Goal: Task Accomplishment & Management: Use online tool/utility

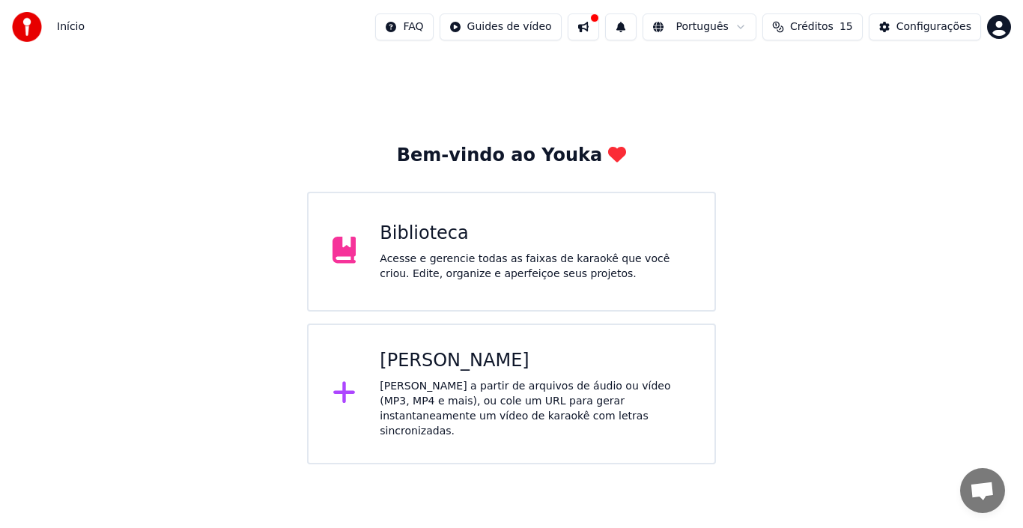
click at [445, 354] on div "[PERSON_NAME]" at bounding box center [535, 361] width 311 height 24
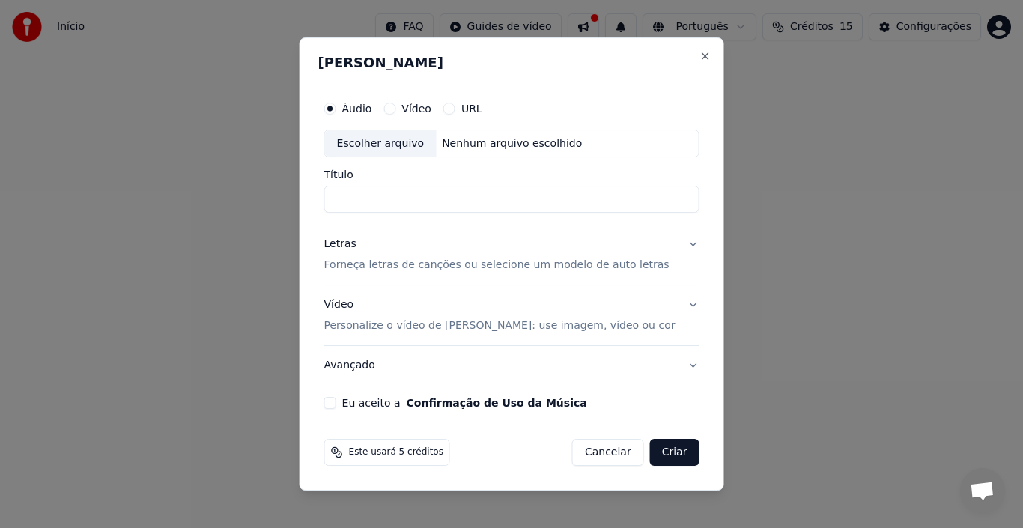
click at [431, 109] on label "Vídeo" at bounding box center [417, 108] width 30 height 10
click at [396, 109] on button "Vídeo" at bounding box center [390, 109] width 12 height 12
click at [372, 106] on label "Áudio" at bounding box center [357, 108] width 30 height 10
click at [336, 106] on button "Áudio" at bounding box center [330, 109] width 12 height 12
click at [406, 151] on div "Escolher arquivo" at bounding box center [381, 143] width 112 height 27
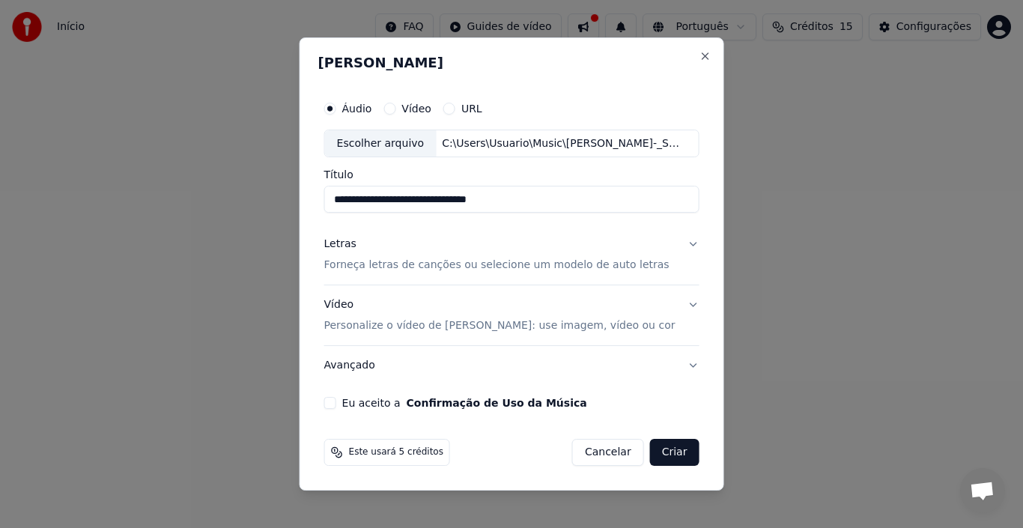
drag, startPoint x: 535, startPoint y: 204, endPoint x: 479, endPoint y: 217, distance: 56.9
click at [479, 217] on div "**********" at bounding box center [511, 252] width 387 height 328
drag, startPoint x: 419, startPoint y: 201, endPoint x: 295, endPoint y: 209, distance: 123.9
click at [295, 209] on body "**********" at bounding box center [511, 232] width 1023 height 464
click at [440, 207] on input "**********" at bounding box center [511, 200] width 375 height 27
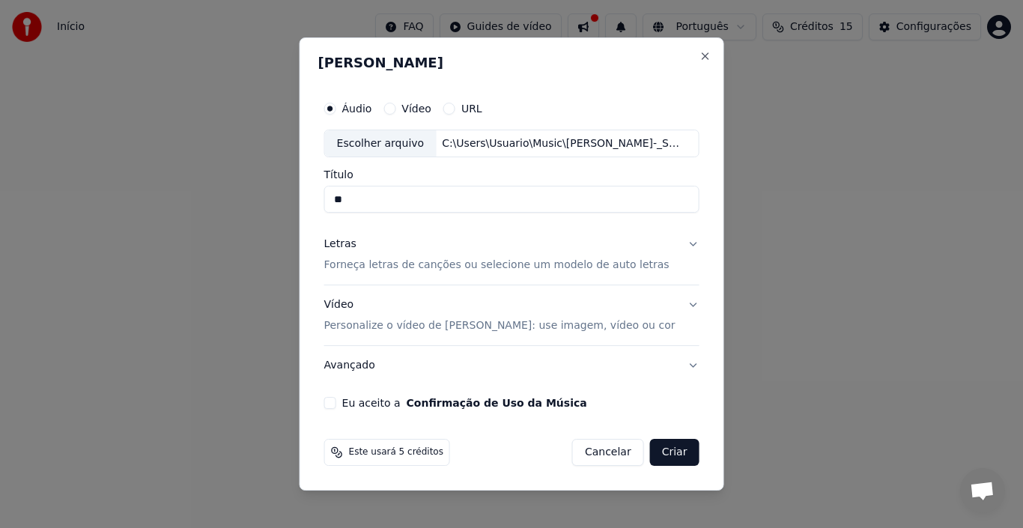
type input "*"
click at [399, 263] on p "Forneça letras de canções ou selecione um modelo de auto letras" at bounding box center [496, 265] width 345 height 15
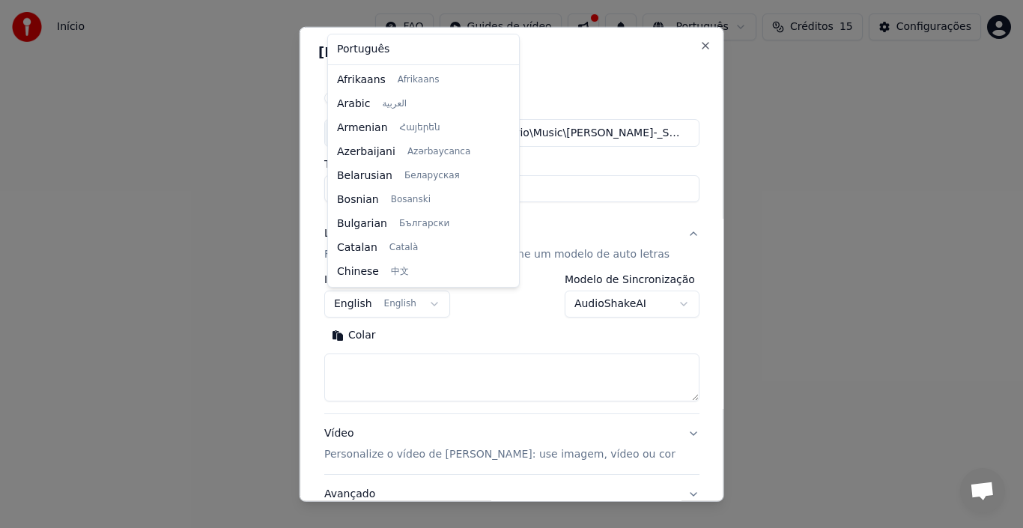
click at [428, 304] on body "**********" at bounding box center [511, 232] width 1023 height 464
click at [316, 261] on body "**********" at bounding box center [511, 232] width 1023 height 464
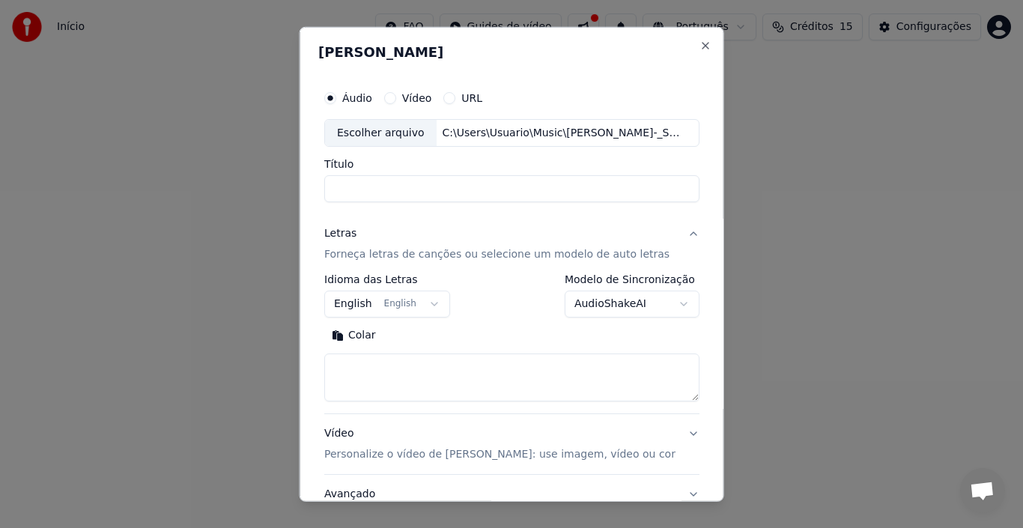
click at [368, 255] on p "Forneça letras de canções ou selecione um modelo de auto letras" at bounding box center [496, 254] width 345 height 15
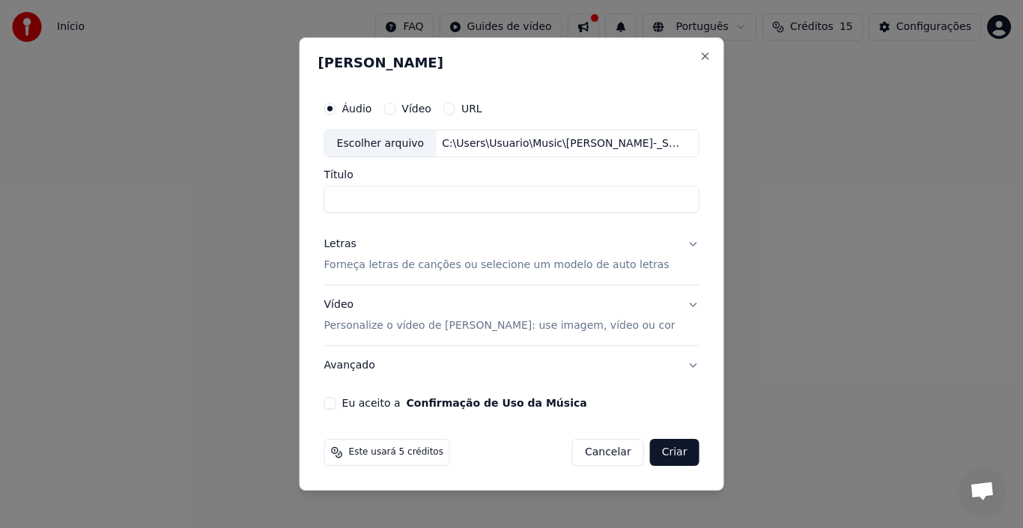
click at [378, 261] on p "Forneça letras de canções ou selecione um modelo de auto letras" at bounding box center [496, 265] width 345 height 15
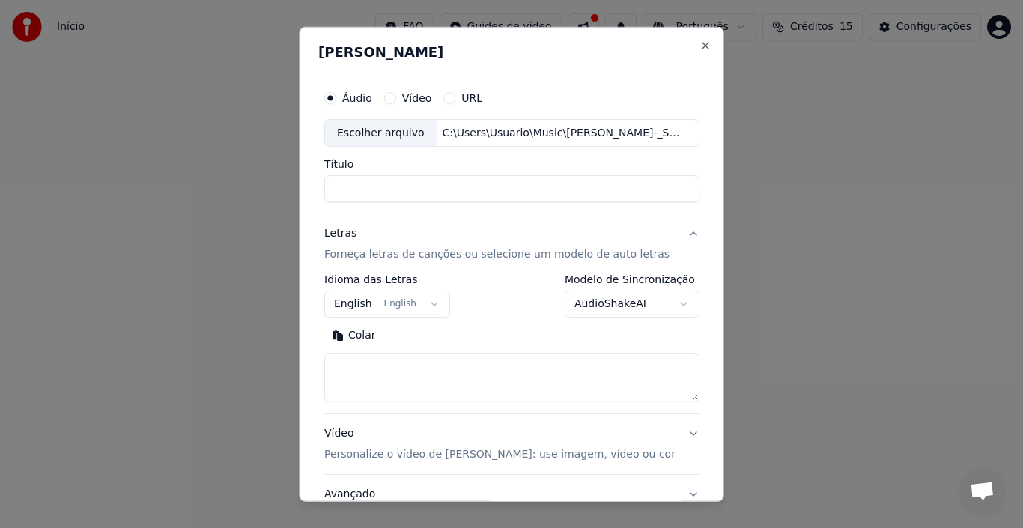
click at [382, 374] on textarea at bounding box center [511, 378] width 375 height 48
paste textarea "**********"
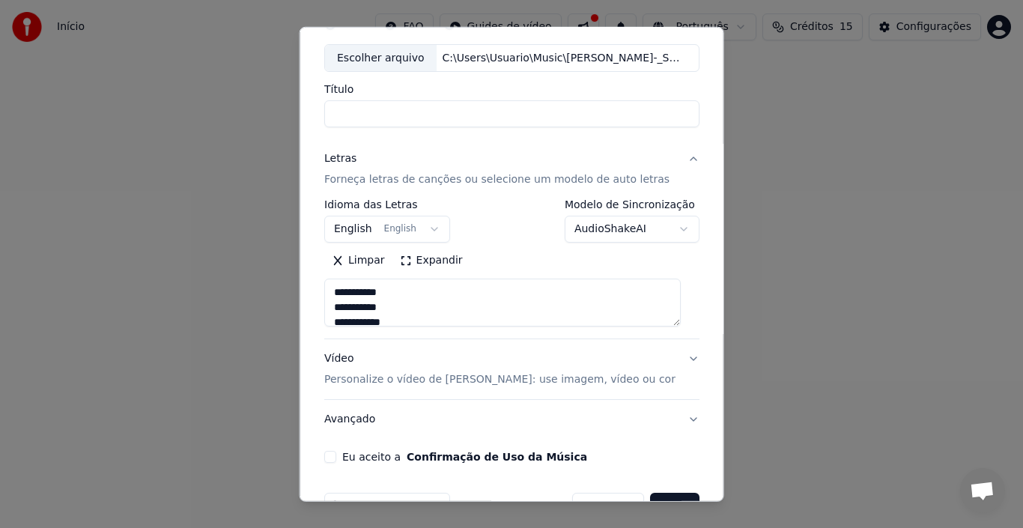
type textarea "**********"
click at [410, 379] on p "Personalize o vídeo de [PERSON_NAME]: use imagem, vídeo ou cor" at bounding box center [499, 379] width 351 height 15
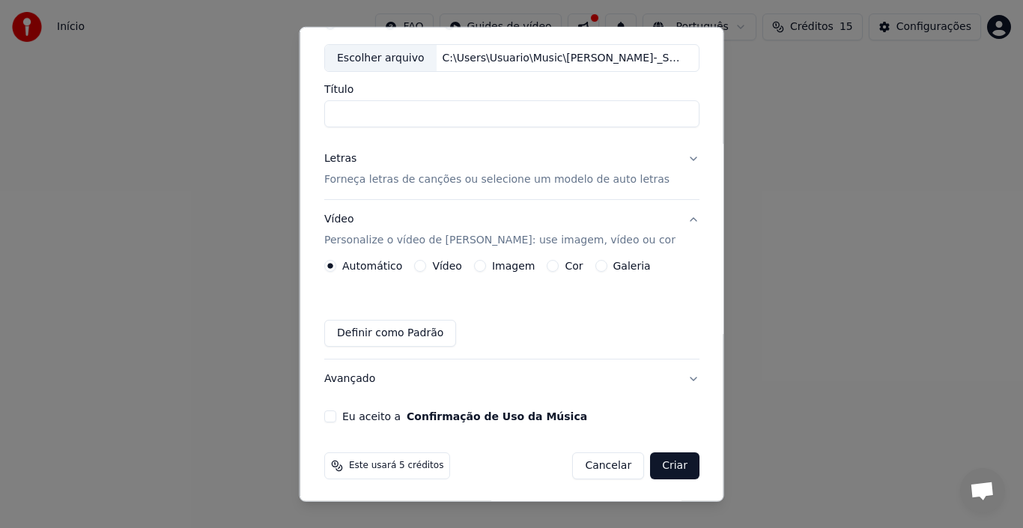
click at [512, 264] on label "Imagem" at bounding box center [512, 266] width 43 height 10
click at [485, 264] on button "Imagem" at bounding box center [479, 266] width 12 height 12
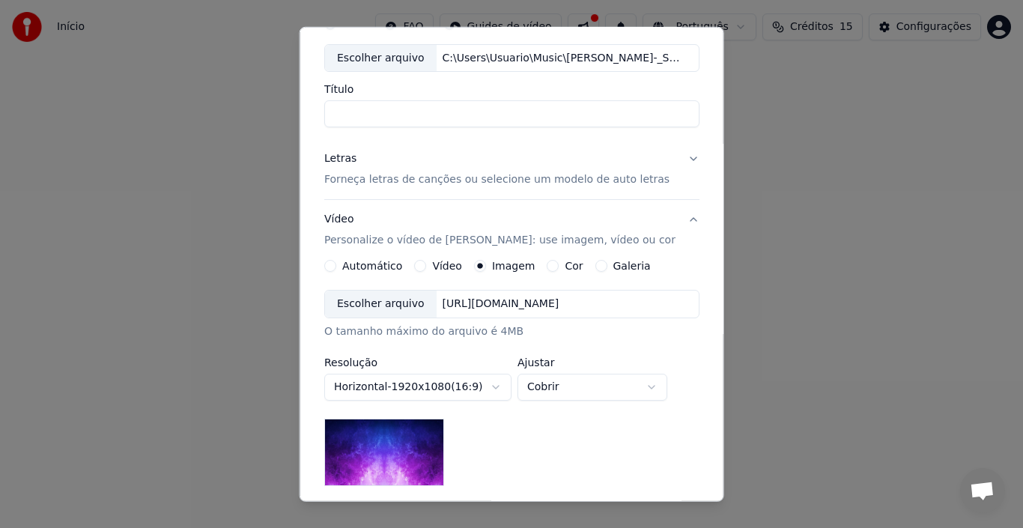
click at [524, 299] on div "[URL][DOMAIN_NAME]" at bounding box center [500, 304] width 129 height 15
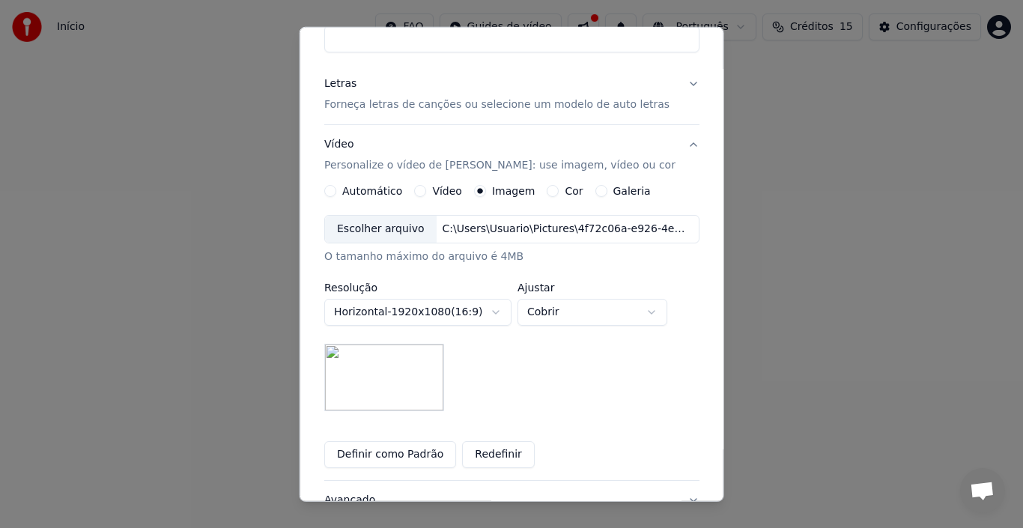
scroll to position [273, 0]
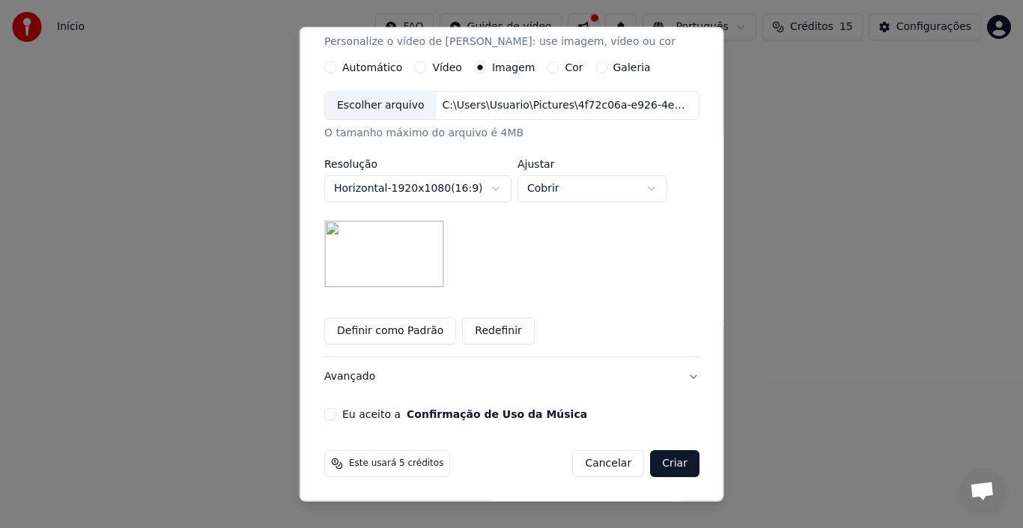
click at [336, 413] on button "Eu aceito a Confirmação de Uso da Música" at bounding box center [330, 414] width 12 height 12
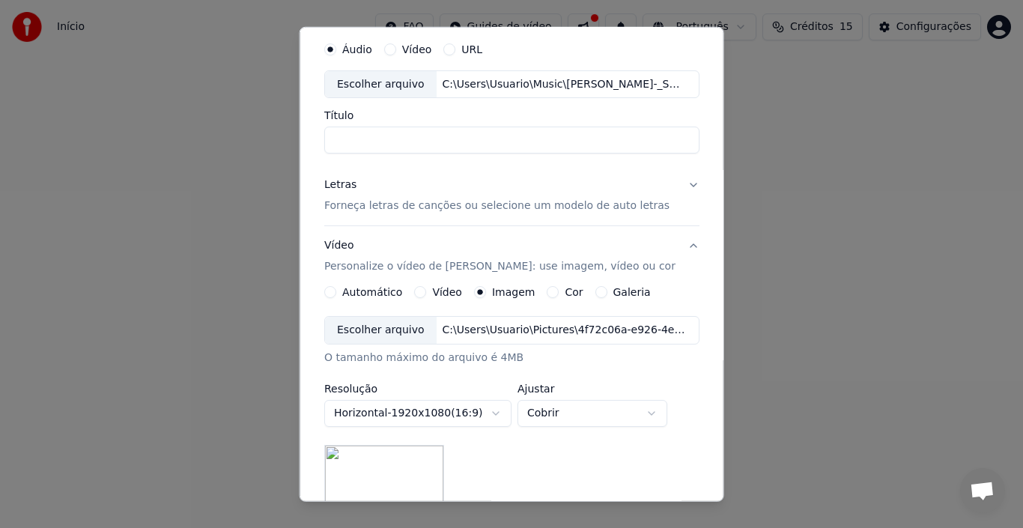
scroll to position [0, 0]
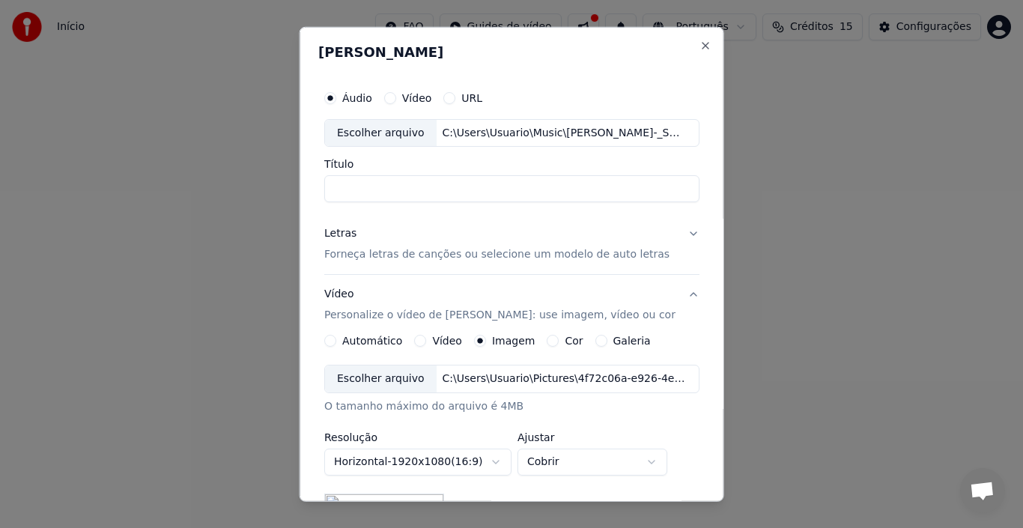
click at [363, 184] on input "Título" at bounding box center [511, 188] width 375 height 27
paste input "**********"
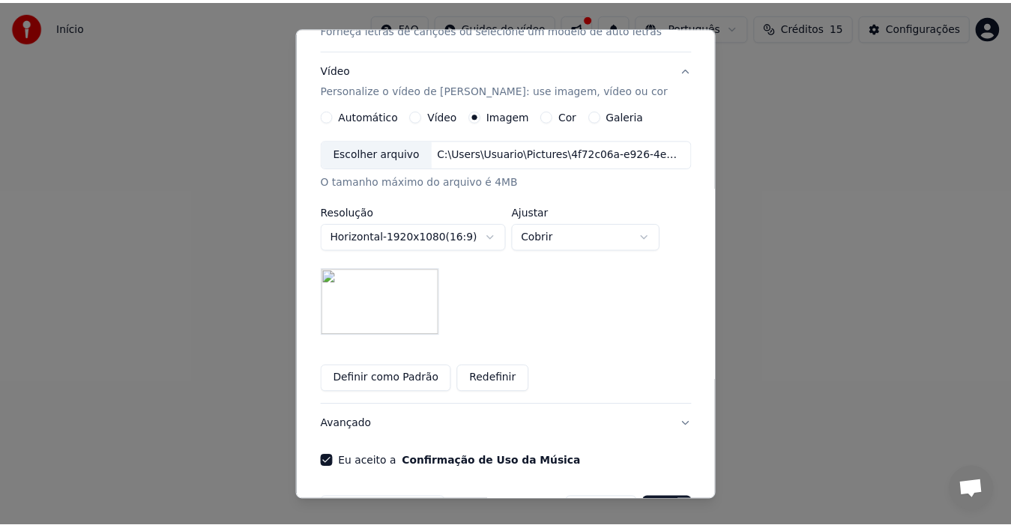
scroll to position [273, 0]
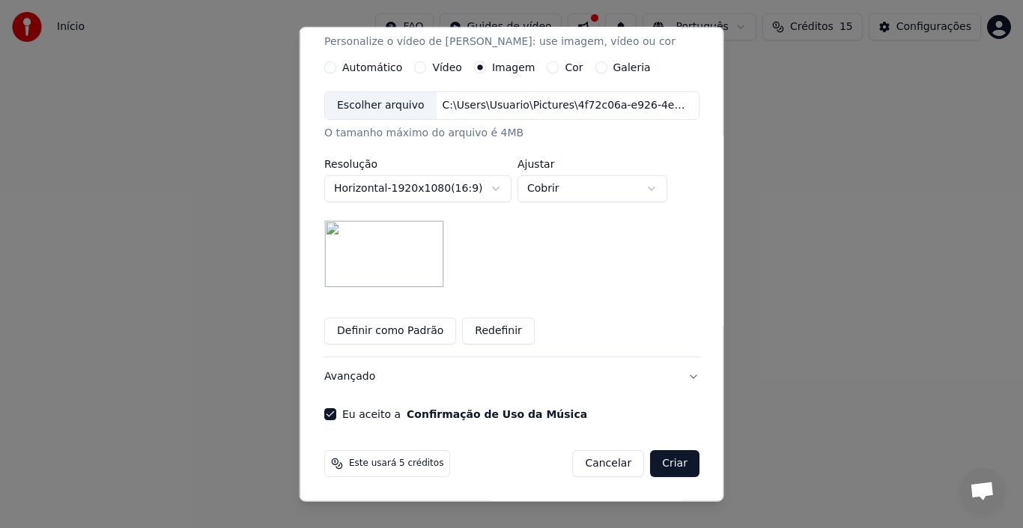
type input "**********"
click at [662, 464] on button "Criar" at bounding box center [674, 463] width 49 height 27
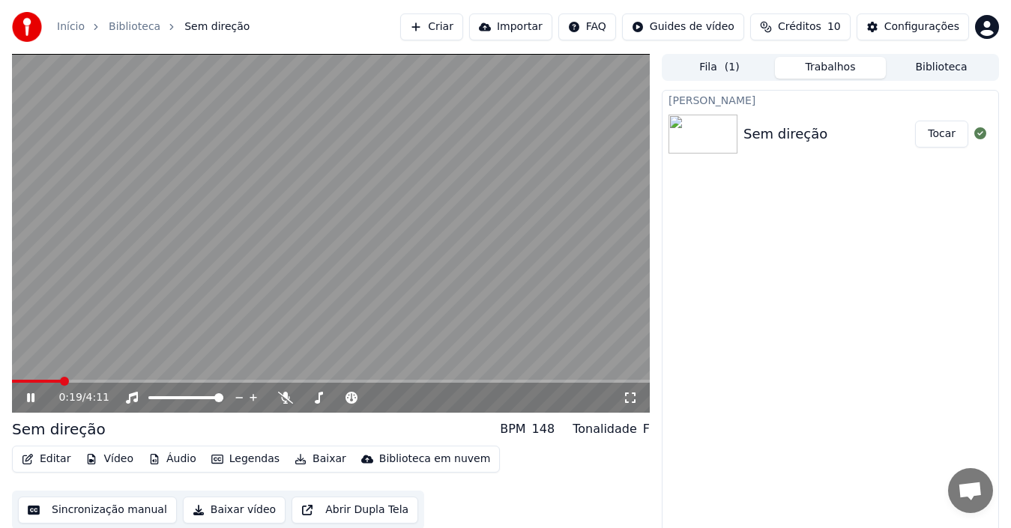
click at [632, 398] on icon at bounding box center [629, 398] width 15 height 12
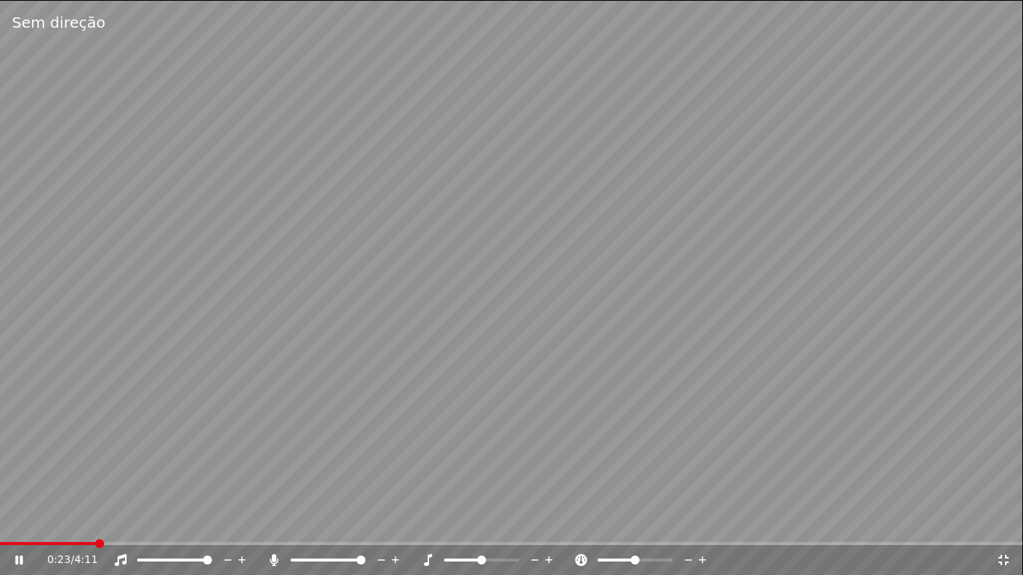
click at [366, 527] on span at bounding box center [361, 560] width 9 height 9
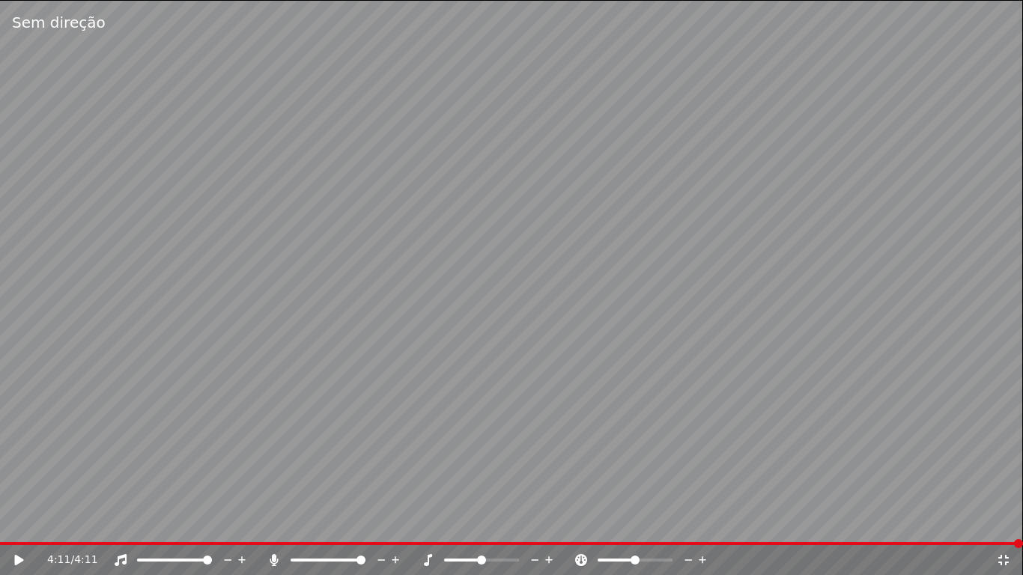
click at [1005, 527] on icon at bounding box center [1003, 560] width 15 height 12
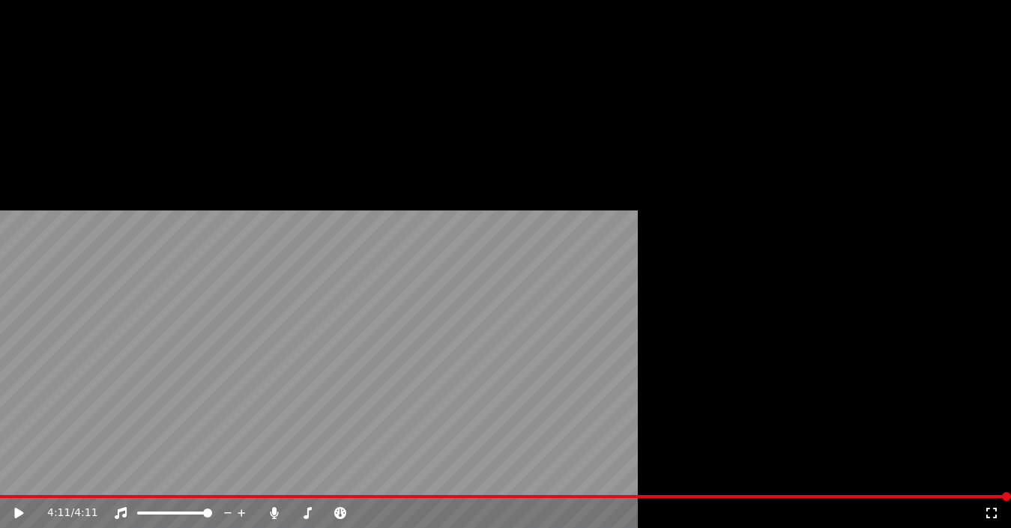
click at [306, 111] on button "Baixar" at bounding box center [320, 100] width 64 height 21
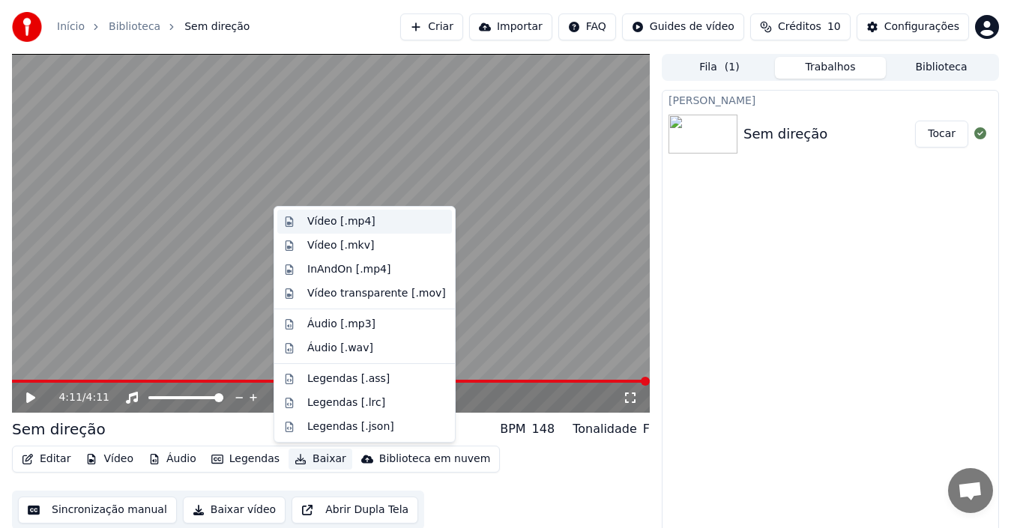
click at [344, 223] on div "Vídeo [.mp4]" at bounding box center [341, 221] width 68 height 15
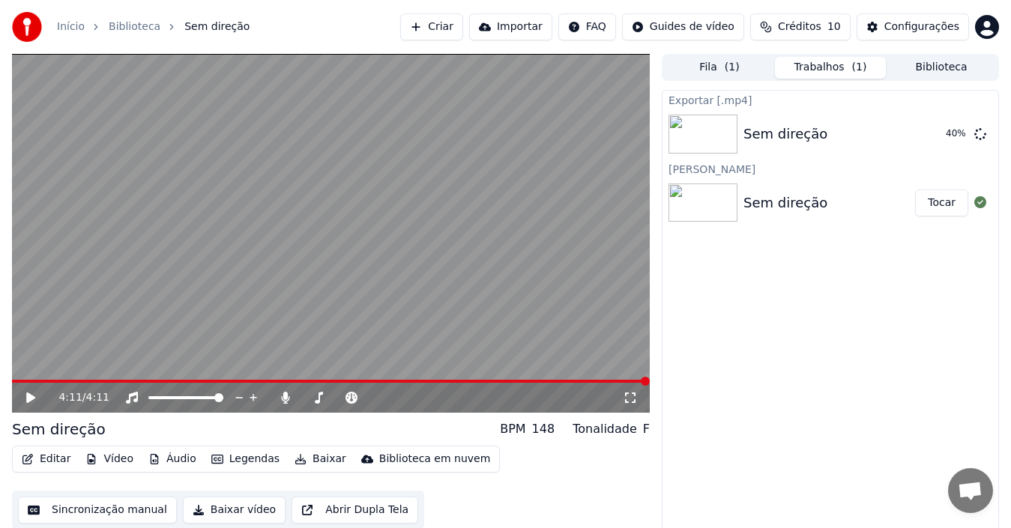
click at [246, 459] on button "Legendas" at bounding box center [245, 459] width 80 height 21
click at [816, 387] on div "Exportar [.mp4] Sem direção 54 % [PERSON_NAME] Sem direção Tocar" at bounding box center [829, 314] width 337 height 449
click at [163, 458] on button "Áudio" at bounding box center [172, 459] width 60 height 21
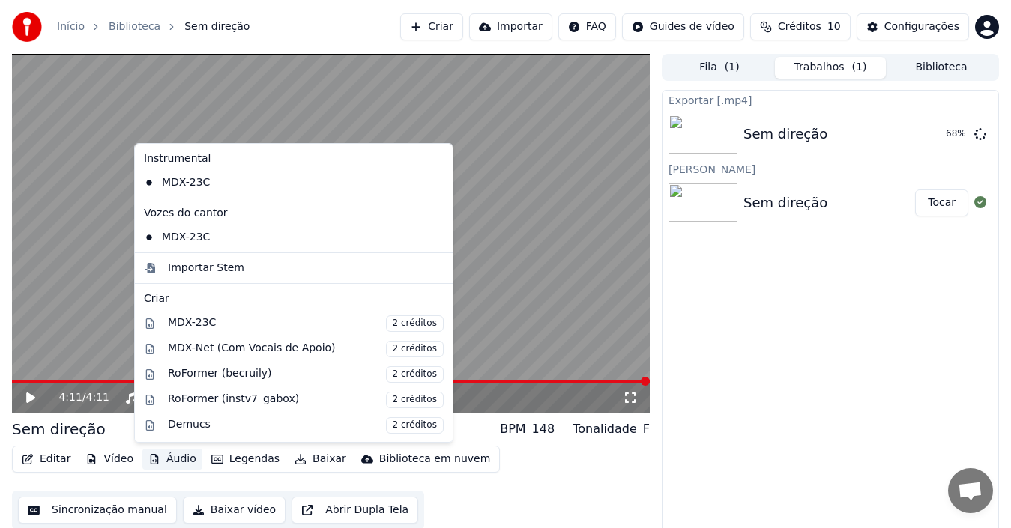
click at [775, 357] on div "Exportar [.mp4] Sem direção 68 % [PERSON_NAME] Sem direção Tocar" at bounding box center [829, 314] width 337 height 449
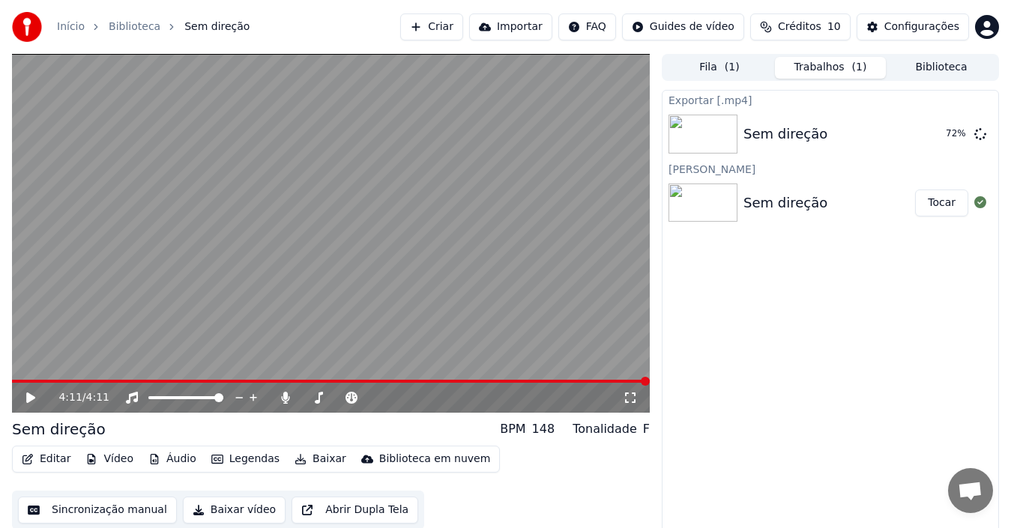
click at [109, 461] on button "Vídeo" at bounding box center [109, 459] width 60 height 21
click at [819, 350] on div "Exportar [.mp4] Sem direção 94 % [PERSON_NAME] Sem direção Tocar" at bounding box center [829, 314] width 337 height 449
click at [949, 135] on button "Exibir" at bounding box center [939, 134] width 55 height 27
click at [628, 393] on icon at bounding box center [629, 398] width 15 height 12
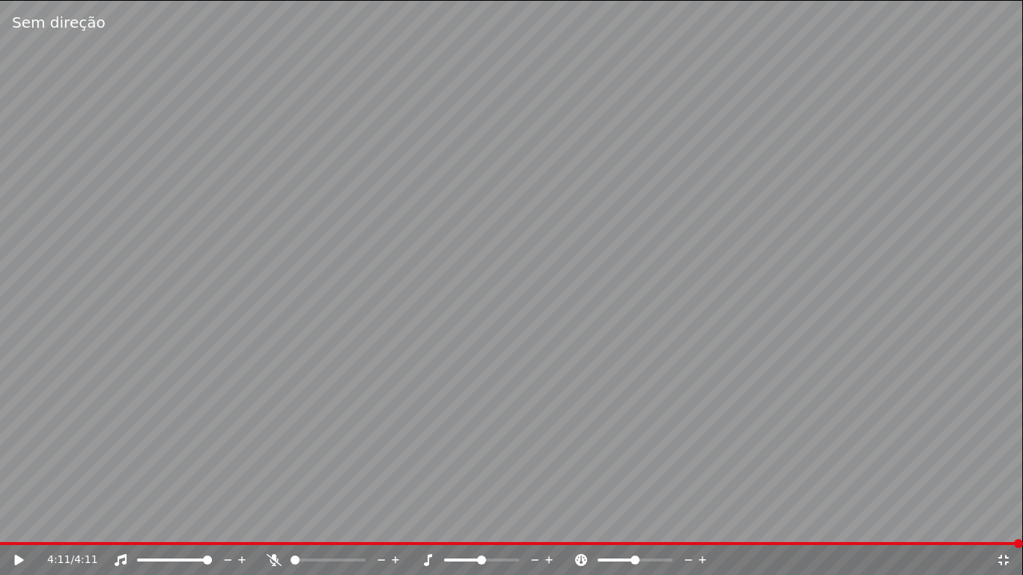
click at [291, 527] on span at bounding box center [295, 560] width 9 height 9
click at [1000, 527] on icon at bounding box center [1003, 560] width 15 height 12
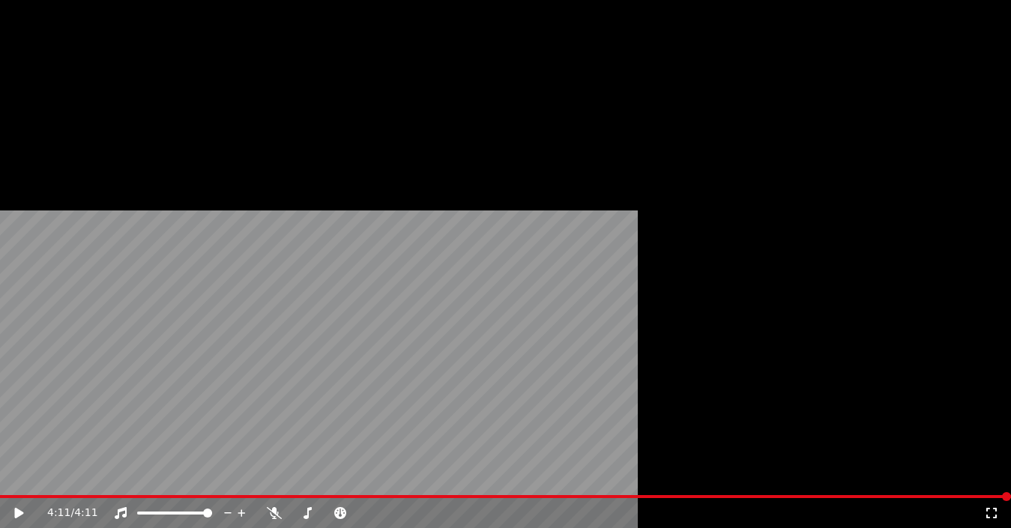
click at [303, 111] on button "Baixar" at bounding box center [320, 100] width 64 height 21
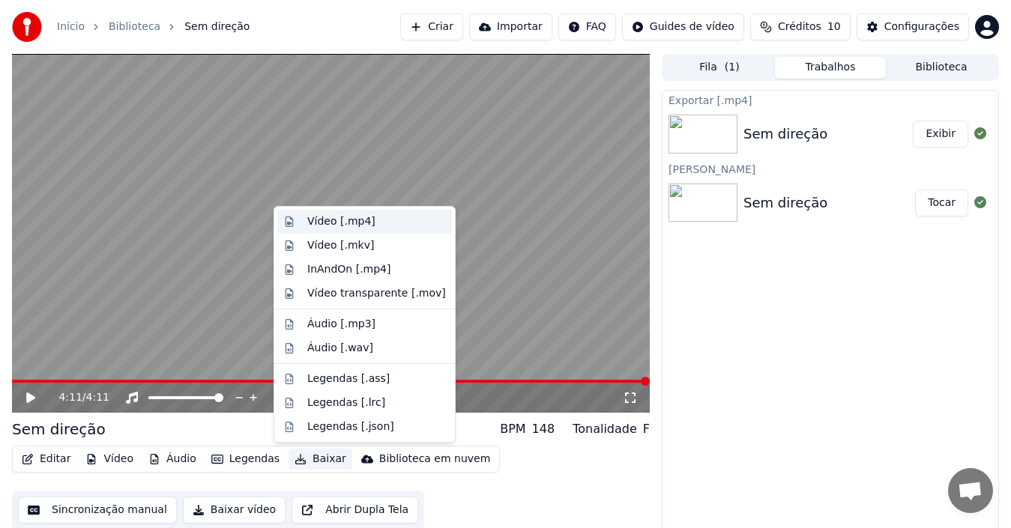
click at [346, 226] on div "Vídeo [.mp4]" at bounding box center [341, 221] width 68 height 15
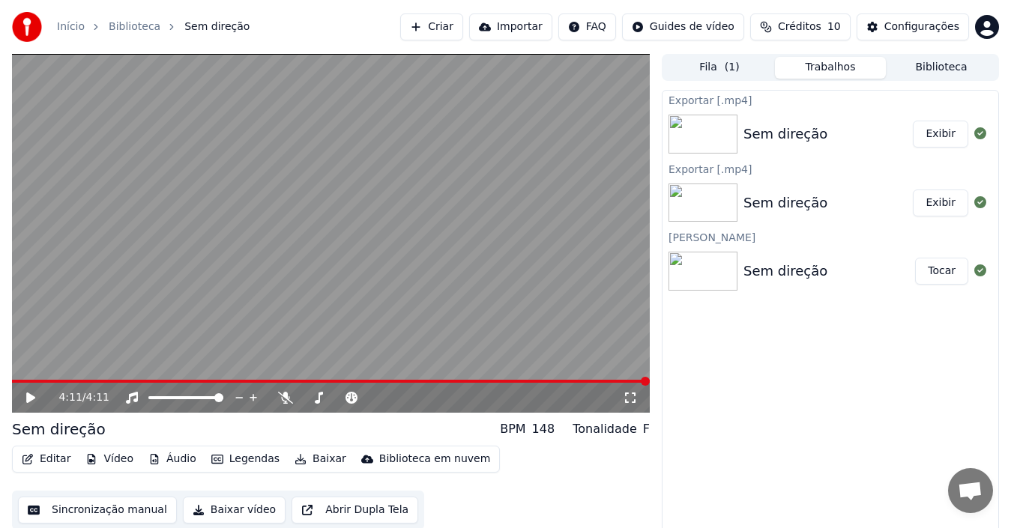
click at [937, 131] on button "Exibir" at bounding box center [939, 134] width 55 height 27
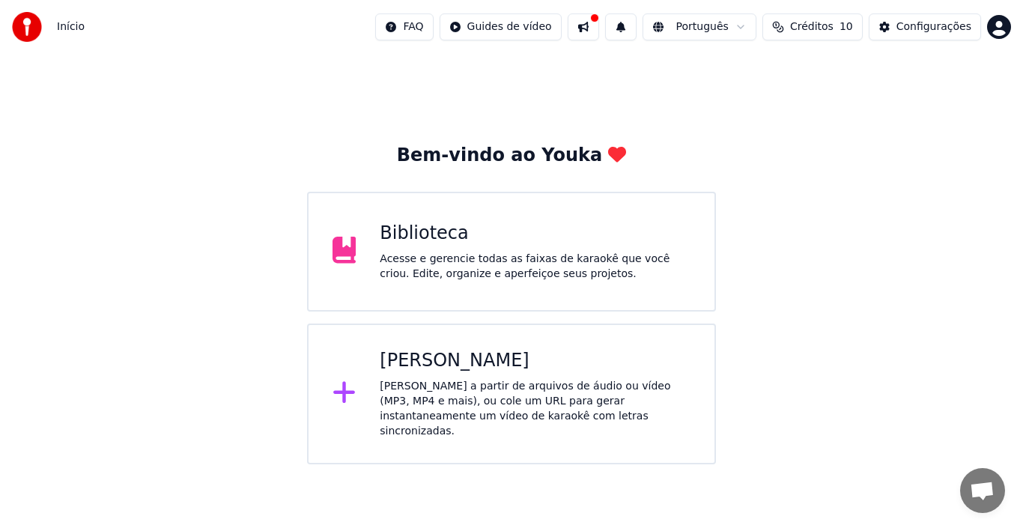
click at [453, 380] on div "[PERSON_NAME] a partir de arquivos de áudio ou vídeo (MP3, MP4 e mais), ou cole…" at bounding box center [535, 409] width 311 height 60
